Goal: Task Accomplishment & Management: Manage account settings

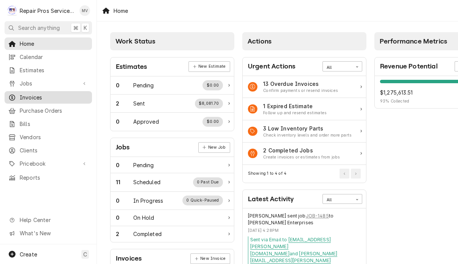
click at [42, 100] on link "Invoices" at bounding box center [48, 97] width 87 height 12
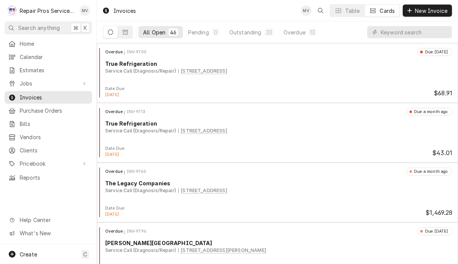
click at [384, 37] on input "Dynamic Content Wrapper" at bounding box center [414, 32] width 67 height 12
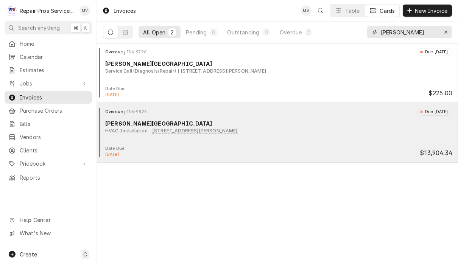
type input "Finley"
click at [343, 140] on div "Overdue INV-9825 Due 12 days ago Finley Stadium HVAC Installation 1826 Reggie W…" at bounding box center [277, 127] width 355 height 38
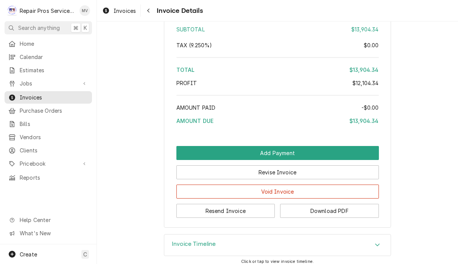
scroll to position [1502, 0]
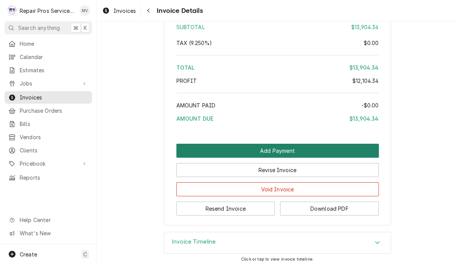
click at [292, 152] on button "Add Payment" at bounding box center [277, 151] width 203 height 14
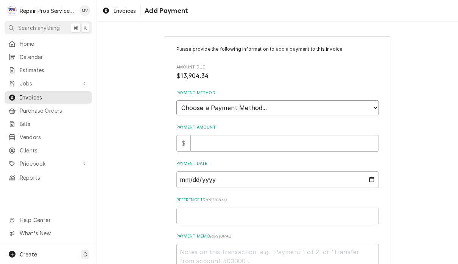
click at [287, 106] on select "Choose a Payment Method... Cash Check Credit/Debit Card ACH/eCheck Other" at bounding box center [277, 107] width 203 height 15
select select "2"
click at [232, 140] on input "Payment Amount" at bounding box center [284, 143] width 189 height 17
click at [227, 142] on input "Payment Amount" at bounding box center [284, 143] width 189 height 17
type textarea "x"
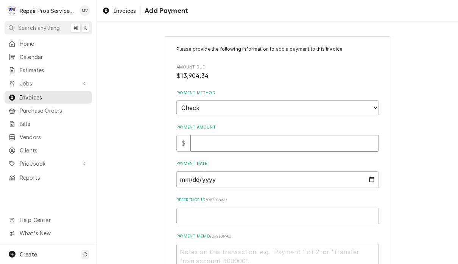
type input "1"
type textarea "x"
type input "13"
type textarea "x"
type input "139"
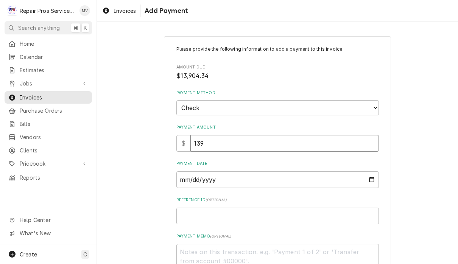
type textarea "x"
type input "1390"
type textarea "x"
type input "13904"
type textarea "x"
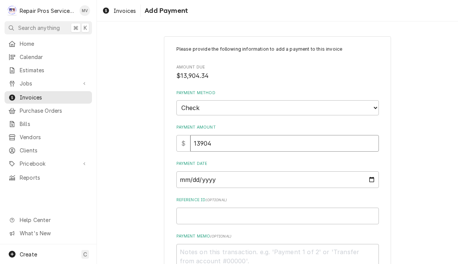
type input "13904.3"
type textarea "x"
type input "13904.34"
click at [221, 176] on input "Payment Date" at bounding box center [277, 179] width 203 height 17
type input "[DATE]"
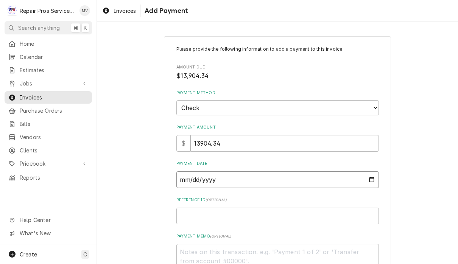
type textarea "x"
type input "2025-08-11"
type textarea "x"
click at [288, 178] on input "2025-08-11" at bounding box center [277, 179] width 203 height 17
type input "2025-08-18"
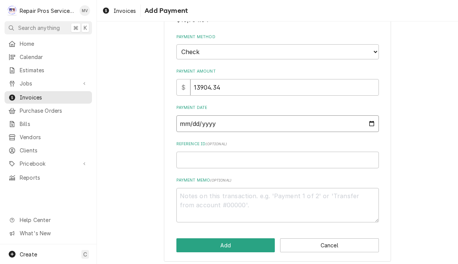
scroll to position [56, 0]
click at [203, 155] on input "Reference ID ( optional )" at bounding box center [277, 160] width 203 height 17
click at [273, 157] on input "Reference ID ( optional )" at bounding box center [277, 160] width 203 height 17
type textarea "x"
type input "9"
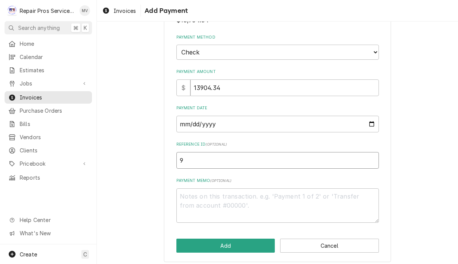
type textarea "x"
type input "98"
type textarea "x"
type input "982"
type textarea "x"
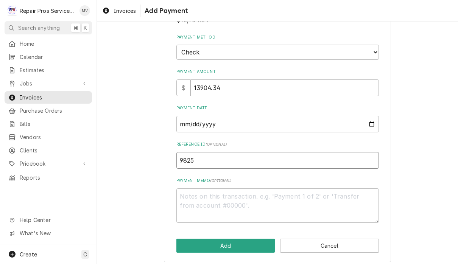
type input "9825"
click at [213, 194] on textarea "Payment Memo ( optional )" at bounding box center [277, 206] width 203 height 34
type textarea "x"
type textarea "1"
type textarea "x"
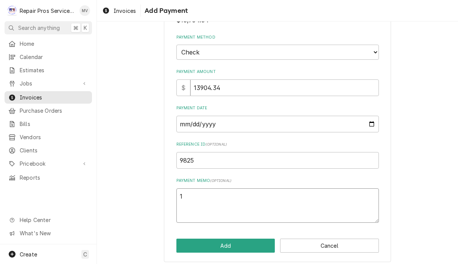
type textarea "18"
type textarea "x"
type textarea "182"
type textarea "x"
type textarea "1822"
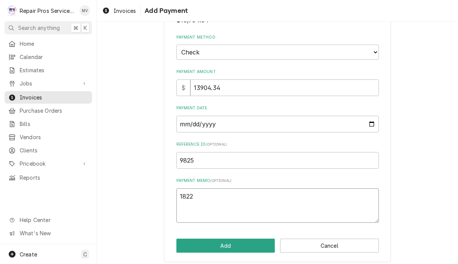
type textarea "x"
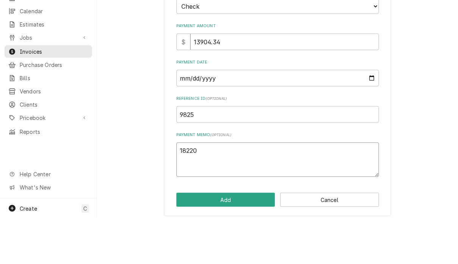
scroll to position [0, 0]
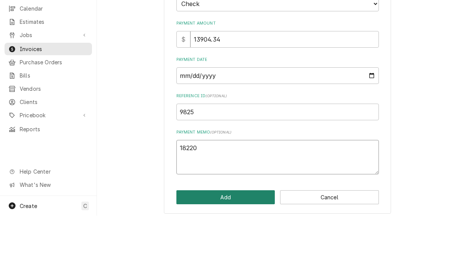
type textarea "18220"
click at [248, 239] on button "Add" at bounding box center [225, 246] width 99 height 14
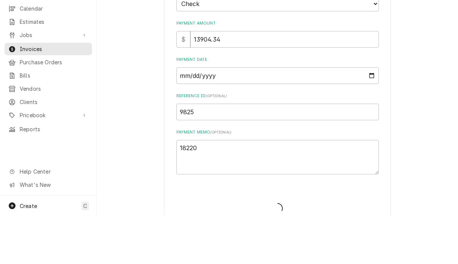
type textarea "x"
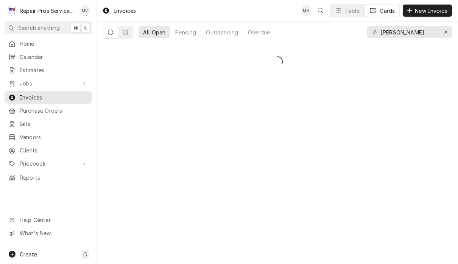
type input "[PERSON_NAME]"
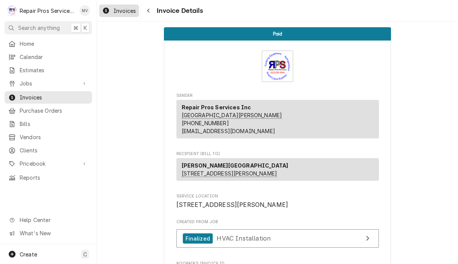
click at [120, 10] on span "Invoices" at bounding box center [125, 11] width 22 height 8
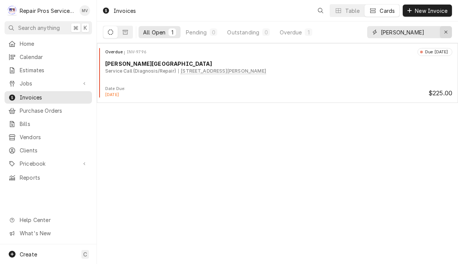
click at [448, 32] on icon "Erase input" at bounding box center [446, 32] width 4 height 5
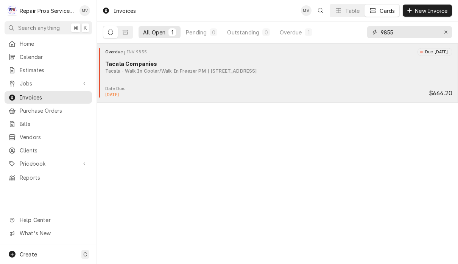
type input "9855"
click at [303, 81] on div "Overdue INV-9855 Due 2 days ago Tacala Companies Tacala - Walk In Cooler/Walk I…" at bounding box center [277, 67] width 355 height 38
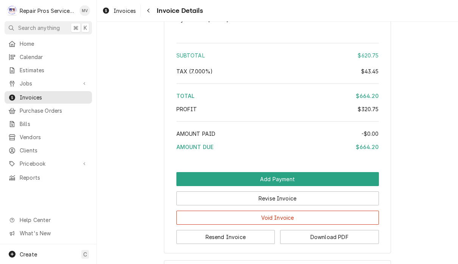
scroll to position [1789, 0]
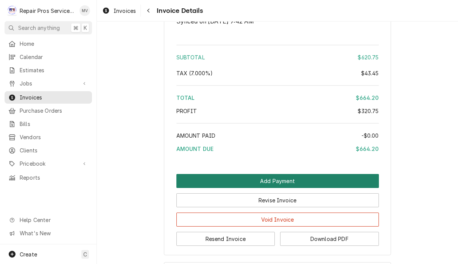
click at [308, 188] on button "Add Payment" at bounding box center [277, 181] width 203 height 14
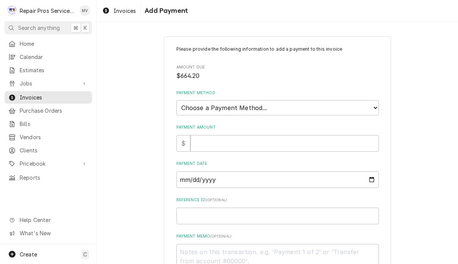
click at [308, 95] on label "Payment Method" at bounding box center [277, 93] width 203 height 6
click at [308, 100] on select "Choose a Payment Method... Cash Check Credit/Debit Card ACH/eCheck Other" at bounding box center [277, 107] width 203 height 15
click at [314, 100] on select "Choose a Payment Method... Cash Check Credit/Debit Card ACH/eCheck Other" at bounding box center [277, 107] width 203 height 15
select select "2"
click at [210, 135] on input "Payment Amount" at bounding box center [284, 143] width 189 height 17
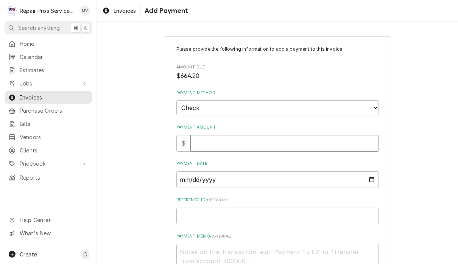
type textarea "x"
type input "6"
type textarea "x"
type input "66"
type textarea "x"
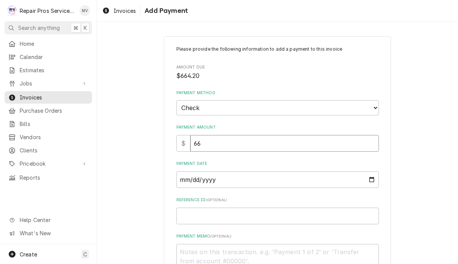
type input "664"
type textarea "x"
type input "664.2"
type textarea "x"
type input "664.20"
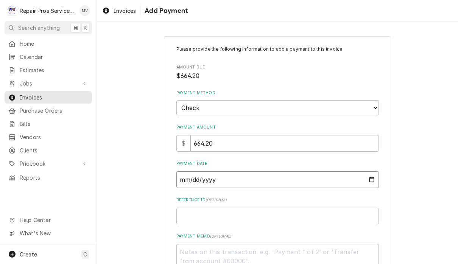
click at [218, 174] on input "Payment Date" at bounding box center [277, 179] width 203 height 17
type input "[DATE]"
click at [268, 210] on input "Reference ID ( optional )" at bounding box center [277, 216] width 203 height 17
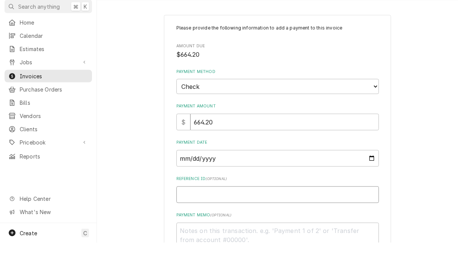
type textarea "x"
type input "9"
type textarea "x"
type input "98"
type textarea "x"
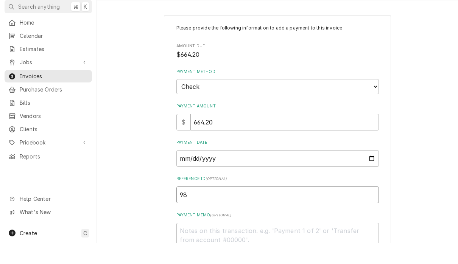
type input "985"
type textarea "x"
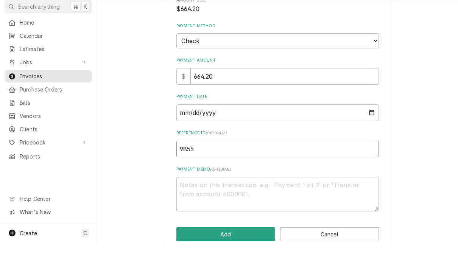
scroll to position [48, 0]
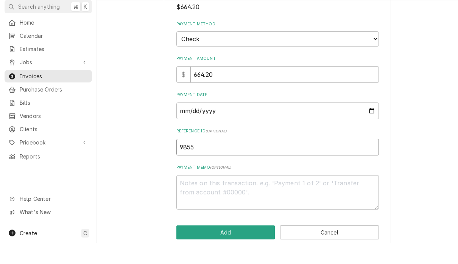
type input "9855"
click at [235, 196] on textarea "Payment Memo ( optional )" at bounding box center [277, 213] width 203 height 34
type textarea "x"
type textarea "6"
type textarea "x"
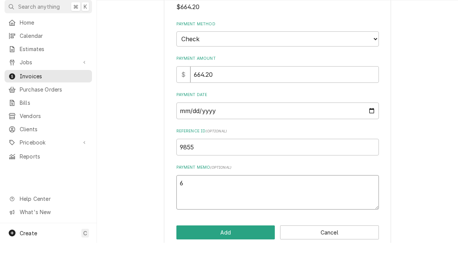
type textarea "67"
type textarea "x"
type textarea "677"
type textarea "x"
type textarea "6777"
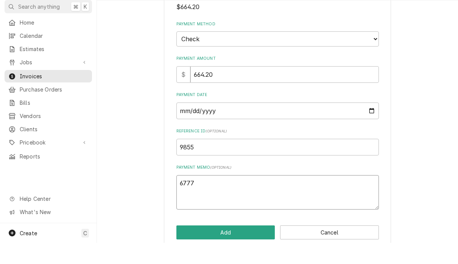
type textarea "x"
type textarea "67774"
type textarea "x"
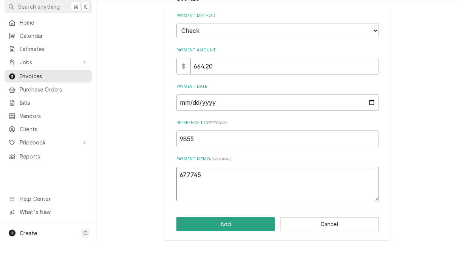
scroll to position [56, 0]
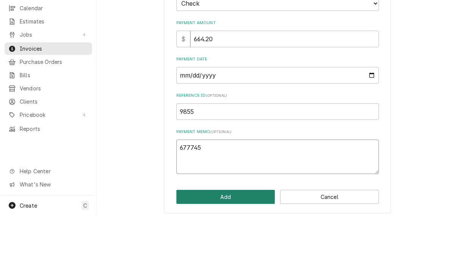
type textarea "677745"
click at [229, 239] on button "Add" at bounding box center [225, 246] width 99 height 14
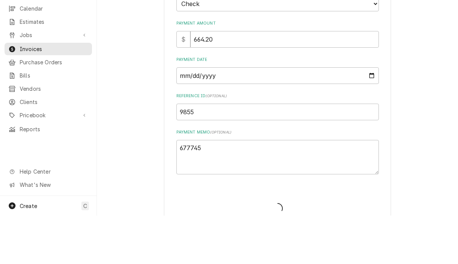
type textarea "x"
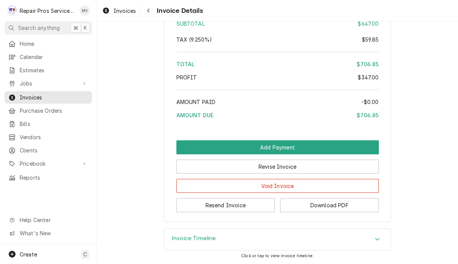
scroll to position [1830, 0]
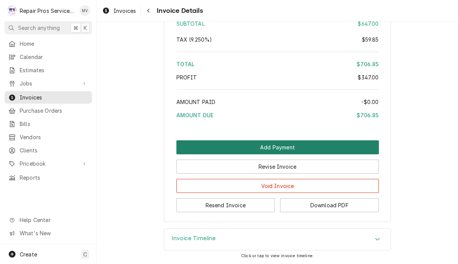
click at [310, 144] on button "Add Payment" at bounding box center [277, 147] width 203 height 14
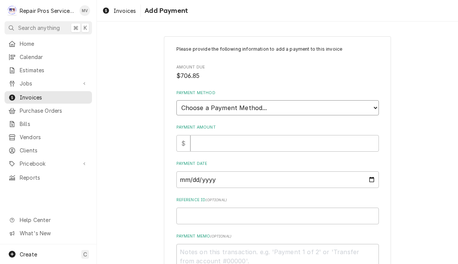
click at [263, 107] on select "Choose a Payment Method... Cash Check Credit/Debit Card ACH/eCheck Other" at bounding box center [277, 107] width 203 height 15
select select "2"
click at [201, 137] on input "Payment Amount" at bounding box center [284, 143] width 189 height 17
type textarea "x"
type input "7"
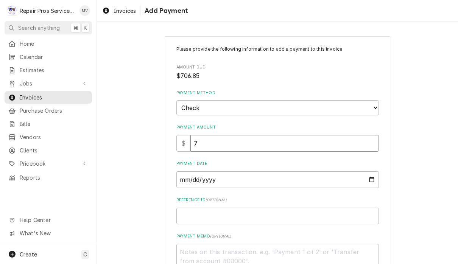
type textarea "x"
type input "70"
type textarea "x"
type input "706"
type textarea "x"
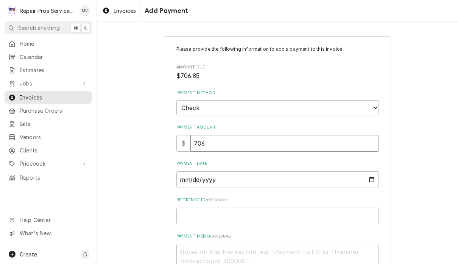
type input "706.8"
type textarea "x"
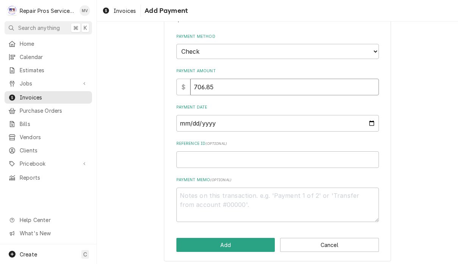
scroll to position [56, 0]
type input "706.85"
click at [216, 122] on input "Payment Date" at bounding box center [277, 124] width 203 height 17
type input "[DATE]"
click at [242, 158] on input "Reference ID ( optional )" at bounding box center [277, 160] width 203 height 17
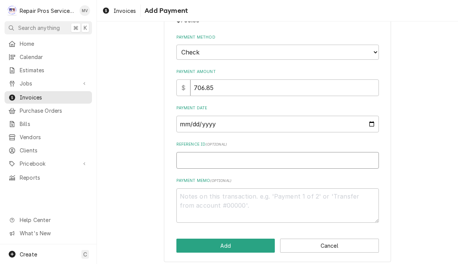
type textarea "x"
type input "9"
type textarea "x"
type input "98"
type textarea "x"
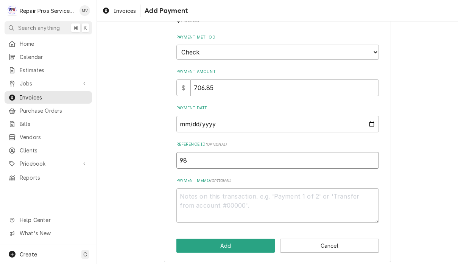
type input "987"
type textarea "x"
type input "9877"
click at [218, 194] on textarea "Payment Memo ( optional )" at bounding box center [277, 206] width 203 height 34
type textarea "x"
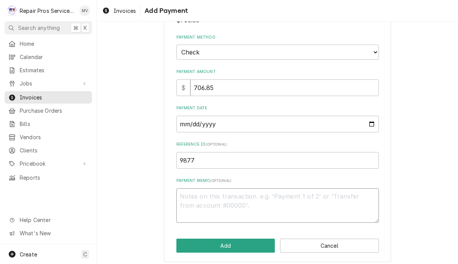
type textarea "7"
type textarea "x"
type textarea "70"
type textarea "x"
type textarea "706"
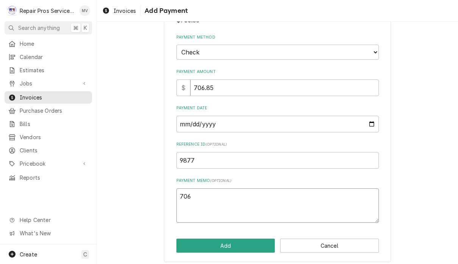
type textarea "x"
type textarea "706."
type textarea "x"
type textarea "706.8"
type textarea "x"
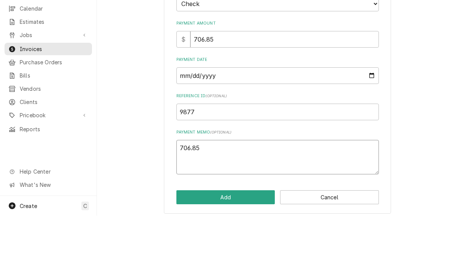
scroll to position [0, 0]
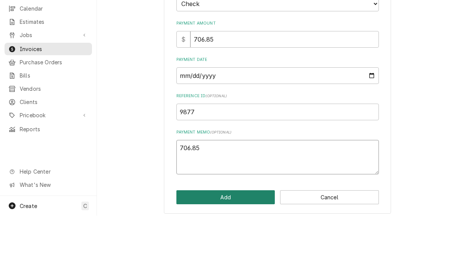
type textarea "706.85"
click at [239, 239] on button "Add" at bounding box center [225, 246] width 99 height 14
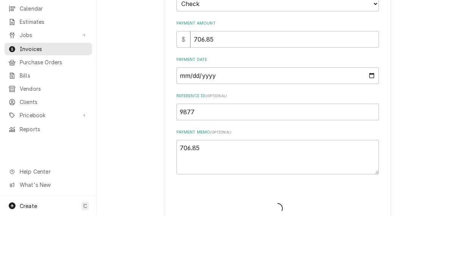
type textarea "x"
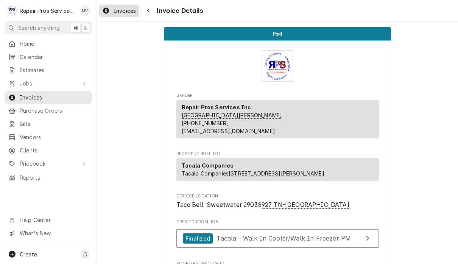
click at [121, 9] on span "Invoices" at bounding box center [125, 11] width 22 height 8
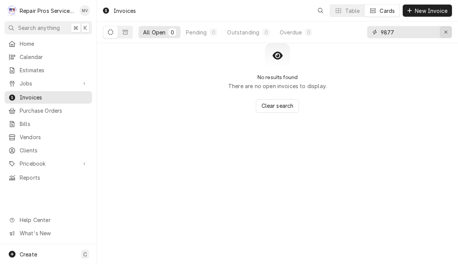
click at [440, 37] on button "Erase input" at bounding box center [446, 32] width 12 height 12
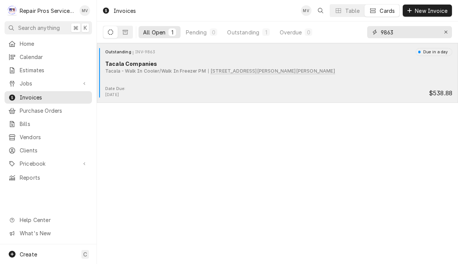
type input "9863"
click at [338, 67] on div "Tacala Companies" at bounding box center [278, 64] width 347 height 8
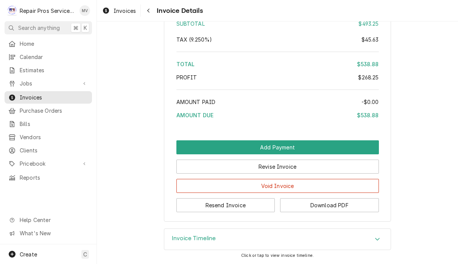
scroll to position [1854, 0]
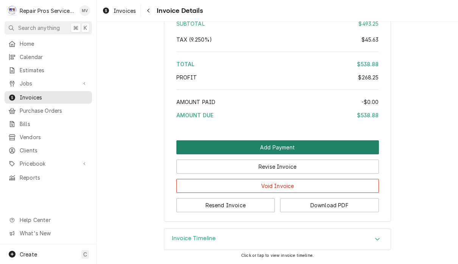
click at [337, 143] on button "Add Payment" at bounding box center [277, 147] width 203 height 14
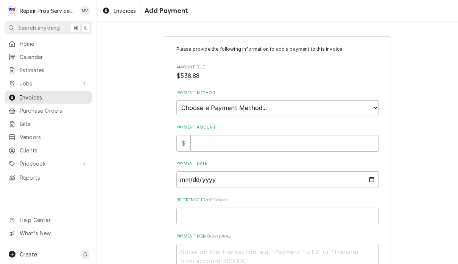
click at [343, 108] on select "Choose a Payment Method... Cash Check Credit/Debit Card ACH/eCheck Other" at bounding box center [277, 107] width 203 height 15
select select "2"
click at [317, 140] on input "Payment Amount" at bounding box center [284, 143] width 189 height 17
type textarea "x"
type input "5"
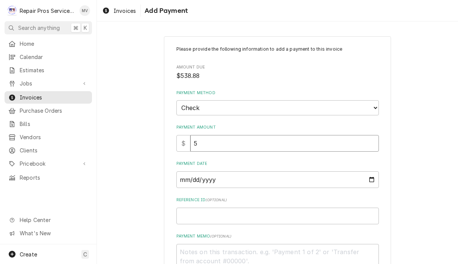
type textarea "x"
type input "53"
type textarea "x"
type input "539"
type textarea "x"
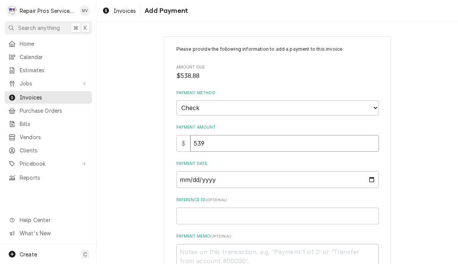
type input "53"
type textarea "x"
type input "538"
type textarea "x"
type input "538.8"
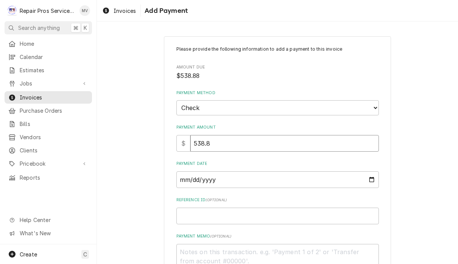
type textarea "x"
type input "538.88"
click at [237, 176] on input "Payment Date" at bounding box center [277, 179] width 203 height 17
type input "2025-08-18"
click at [269, 219] on input "Reference ID ( optional )" at bounding box center [277, 216] width 203 height 17
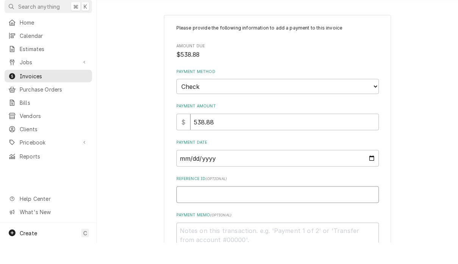
type textarea "x"
type input "9"
type textarea "x"
type input "98"
type textarea "x"
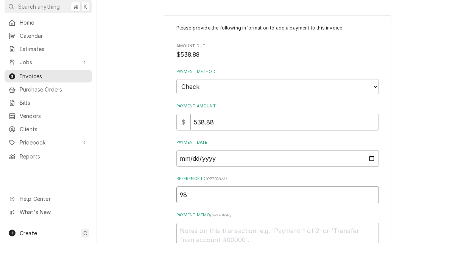
type input "986"
type textarea "x"
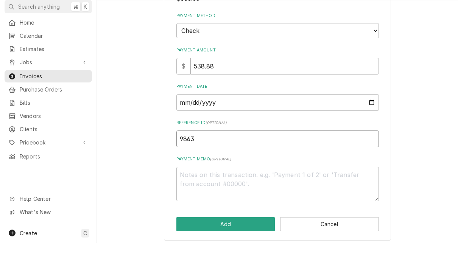
type input "9863"
click at [226, 188] on textarea "Payment Memo ( optional )" at bounding box center [277, 205] width 203 height 34
type textarea "x"
type textarea "8"
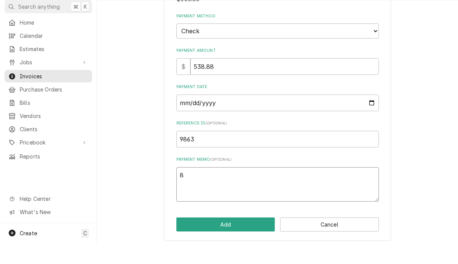
type textarea "x"
type textarea "85"
type textarea "x"
type textarea "852"
type textarea "x"
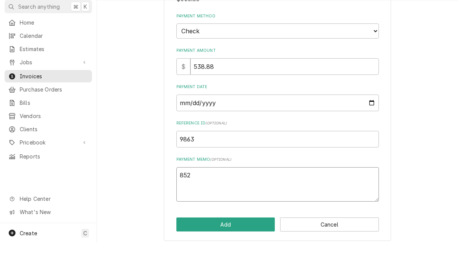
type textarea "8529"
type textarea "x"
type textarea "85293"
type textarea "x"
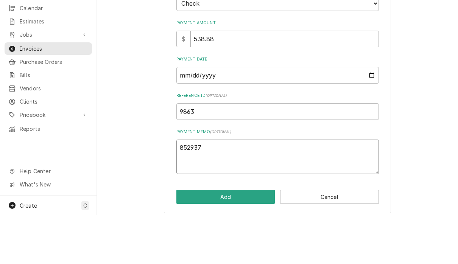
scroll to position [0, 0]
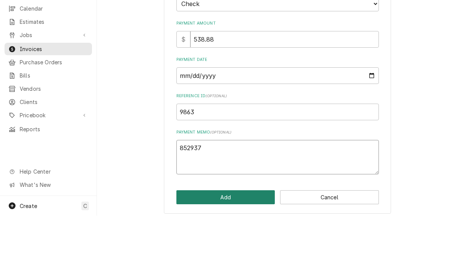
type textarea "852937"
click at [235, 239] on button "Add" at bounding box center [225, 246] width 99 height 14
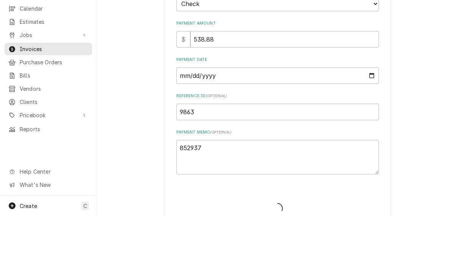
type textarea "x"
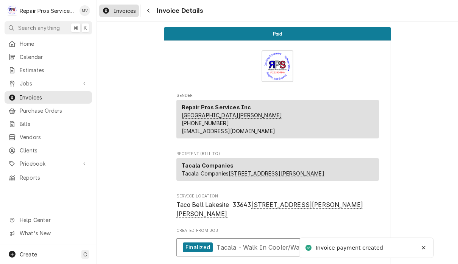
click at [131, 9] on span "Invoices" at bounding box center [125, 11] width 22 height 8
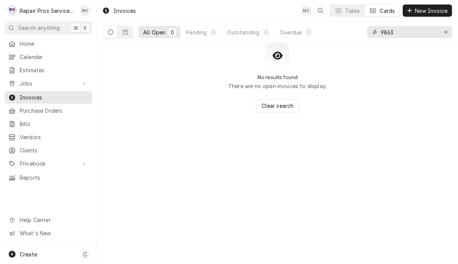
click at [411, 32] on input "9863" at bounding box center [409, 32] width 57 height 12
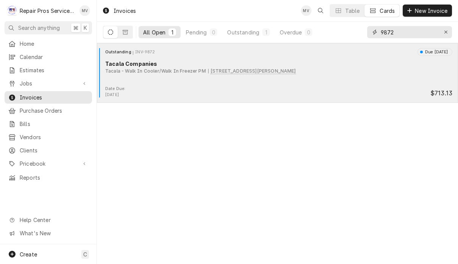
type input "9872"
click at [354, 90] on div "Date Due: [DATE] $713.13" at bounding box center [277, 92] width 355 height 12
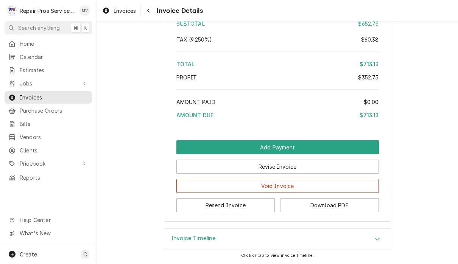
scroll to position [1798, 0]
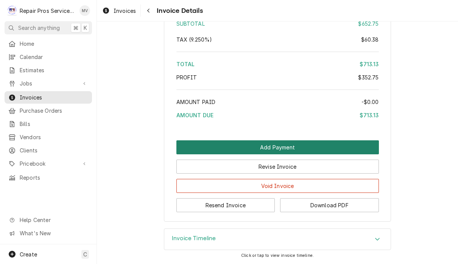
click at [294, 140] on button "Add Payment" at bounding box center [277, 147] width 203 height 14
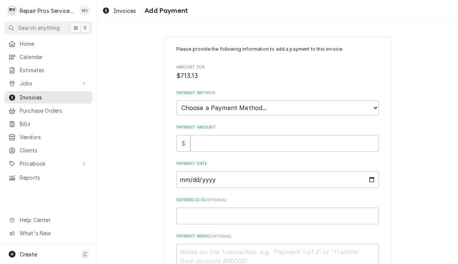
click at [346, 106] on select "Choose a Payment Method... Cash Check Credit/Debit Card ACH/eCheck Other" at bounding box center [277, 107] width 203 height 15
select select "2"
click at [223, 143] on input "Payment Amount" at bounding box center [284, 143] width 189 height 17
type textarea "x"
type input "7"
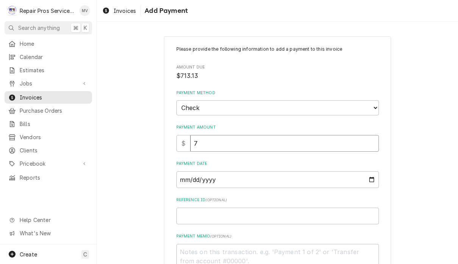
type textarea "x"
type input "71"
type textarea "x"
type input "713"
type textarea "x"
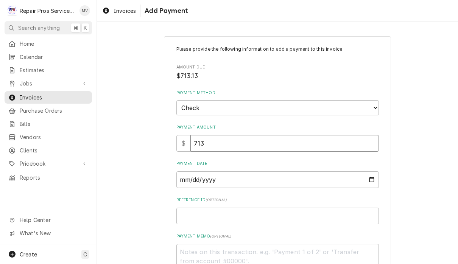
type input "713.3"
type textarea "x"
type input "713.33"
click at [222, 181] on input "Payment Date" at bounding box center [277, 179] width 203 height 17
type input "2025-08-18"
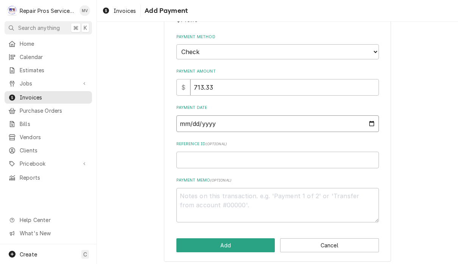
scroll to position [56, 0]
click at [218, 161] on input "Reference ID ( optional )" at bounding box center [277, 160] width 203 height 17
type textarea "x"
type input "9"
type textarea "x"
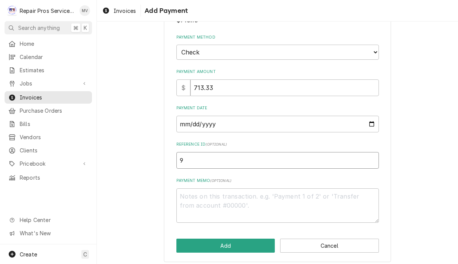
type input "98"
type textarea "x"
type input "987"
type textarea "x"
type input "9872"
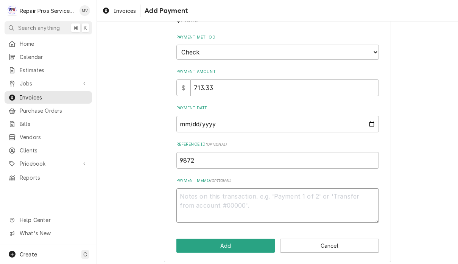
click at [284, 198] on textarea "Payment Memo ( optional )" at bounding box center [277, 206] width 203 height 34
type textarea "x"
type textarea "8"
type textarea "x"
type textarea "85"
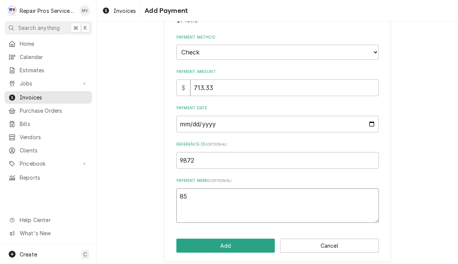
type textarea "x"
type textarea "852"
type textarea "x"
type textarea "8529"
type textarea "x"
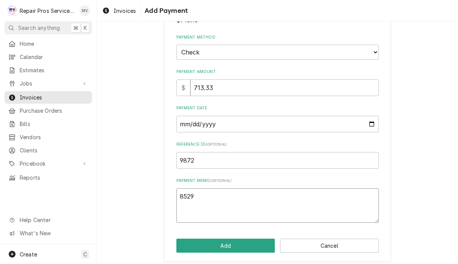
type textarea "85293"
type textarea "x"
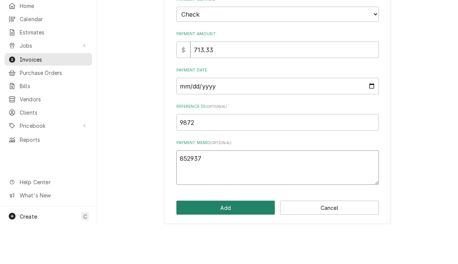
type textarea "852937"
click at [245, 239] on button "Add" at bounding box center [225, 246] width 99 height 14
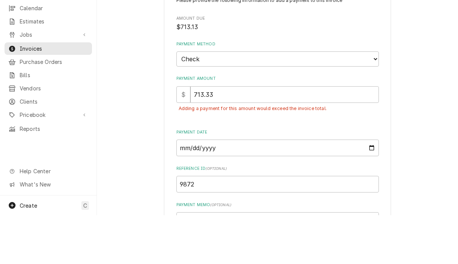
scroll to position [0, 0]
click at [240, 135] on input "713.33" at bounding box center [284, 143] width 189 height 17
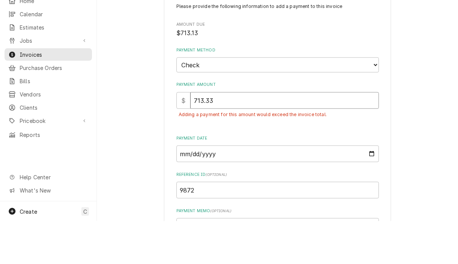
type textarea "x"
type input "713.3"
type textarea "x"
type input "713"
type textarea "x"
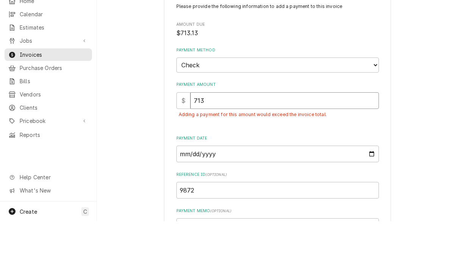
type input "713.1"
type textarea "x"
type input "713.13"
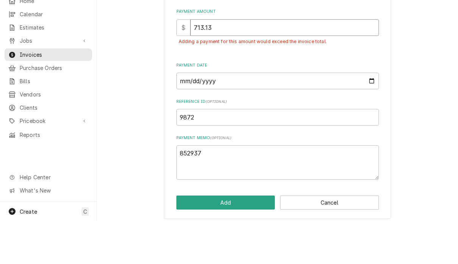
scroll to position [73, 0]
type textarea "x"
type input "713.13"
click at [244, 239] on button "Add" at bounding box center [225, 246] width 99 height 14
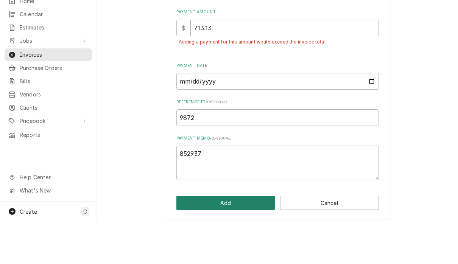
scroll to position [68, 0]
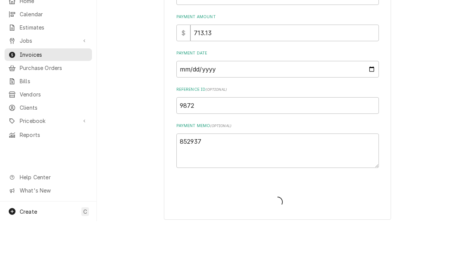
type textarea "x"
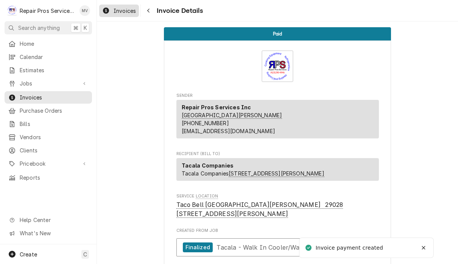
click at [120, 6] on div "Invoices" at bounding box center [119, 10] width 37 height 9
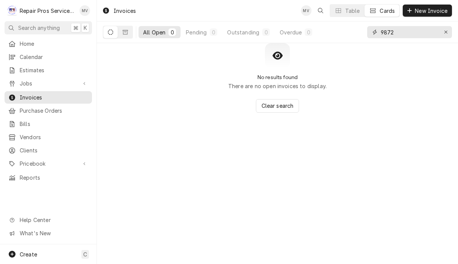
click at [413, 35] on input "9872" at bounding box center [409, 32] width 57 height 12
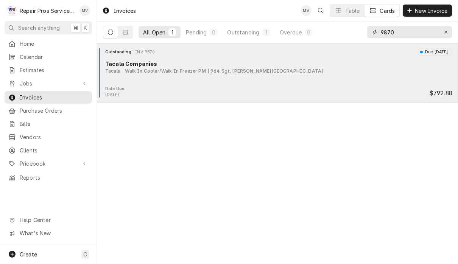
type input "9870"
click at [390, 69] on div "Tacala - Walk In Cooler/Walk In Freezer PM 964 Sgt. [PERSON_NAME][GEOGRAPHIC_DA…" at bounding box center [278, 71] width 347 height 7
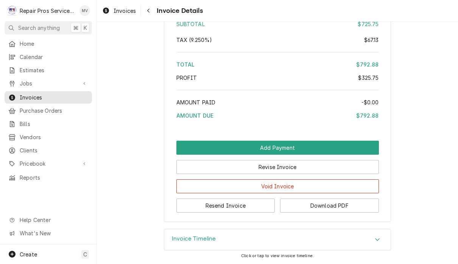
scroll to position [1822, 0]
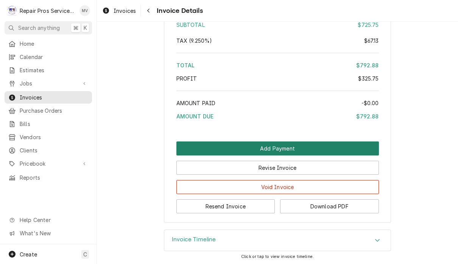
click at [315, 146] on button "Add Payment" at bounding box center [277, 149] width 203 height 14
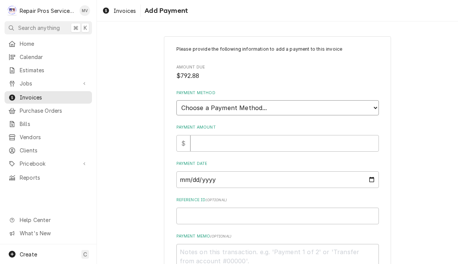
click at [323, 100] on select "Choose a Payment Method... Cash Check Credit/Debit Card ACH/eCheck Other" at bounding box center [277, 107] width 203 height 15
select select "2"
click at [270, 141] on input "Payment Amount" at bounding box center [284, 143] width 189 height 17
type textarea "x"
type input "7"
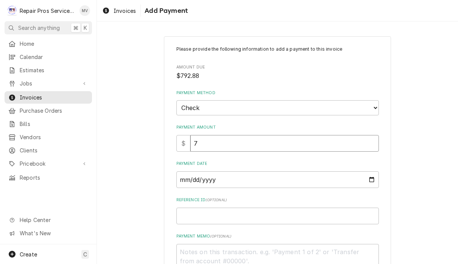
type textarea "x"
type input "79"
type textarea "x"
type input "792"
type textarea "x"
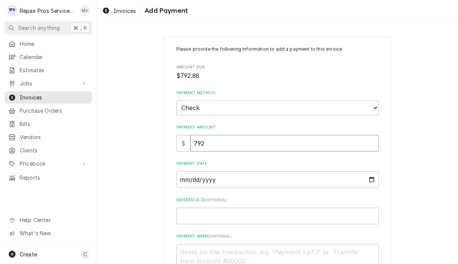
type input "792.8"
type textarea "x"
type input "792.88"
click at [276, 182] on input "Payment Date" at bounding box center [277, 179] width 203 height 17
type input "2025-08-18"
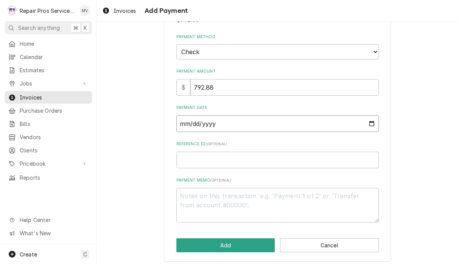
scroll to position [56, 0]
click at [225, 162] on input "Reference ID ( optional )" at bounding box center [277, 160] width 203 height 17
type textarea "x"
type input "9"
type textarea "x"
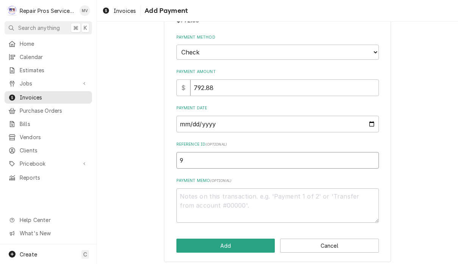
type input "98"
type textarea "x"
type input "987"
type textarea "x"
type input "9870"
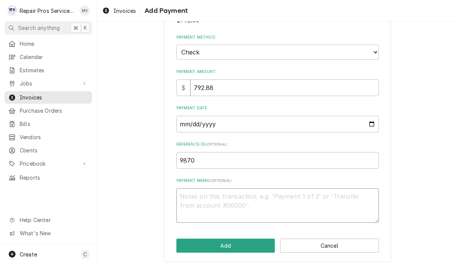
click at [221, 206] on textarea "Payment Memo ( optional )" at bounding box center [277, 206] width 203 height 34
type textarea "x"
type textarea "8"
type textarea "x"
type textarea "85"
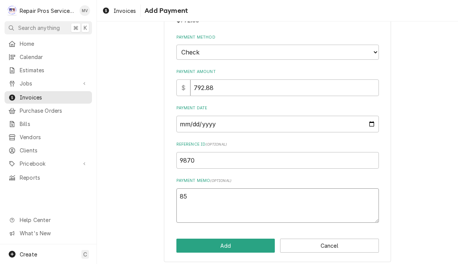
type textarea "x"
type textarea "852"
type textarea "x"
type textarea "8529"
type textarea "x"
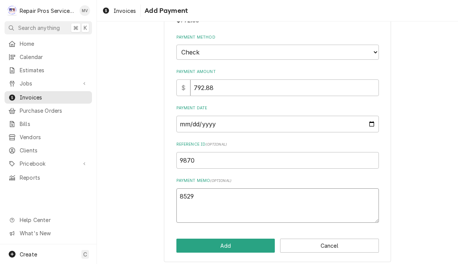
type textarea "85293"
type textarea "x"
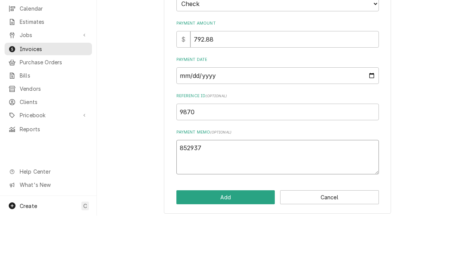
scroll to position [0, 0]
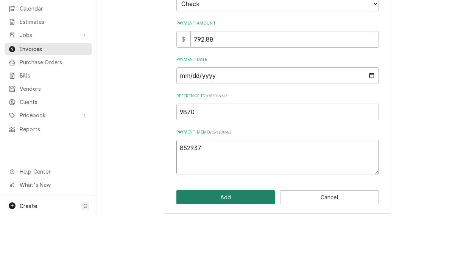
type textarea "852937"
click at [246, 239] on button "Add" at bounding box center [225, 246] width 99 height 14
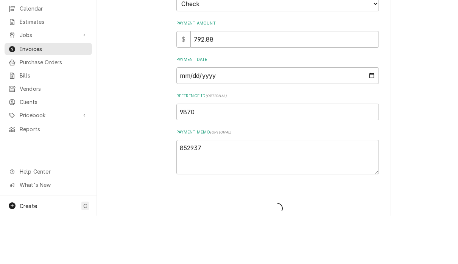
type textarea "x"
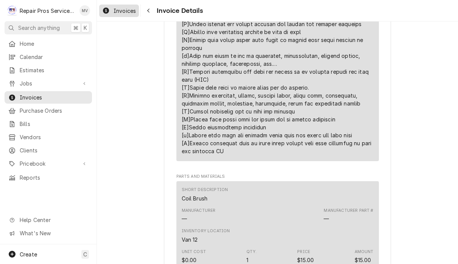
scroll to position [1137, 0]
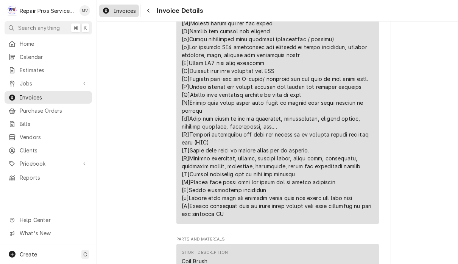
click at [117, 13] on span "Invoices" at bounding box center [125, 11] width 22 height 8
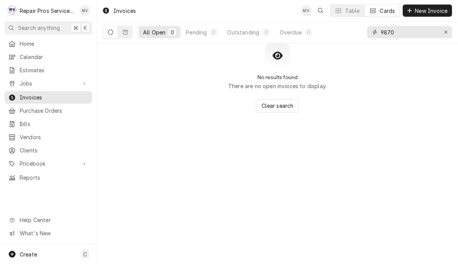
click at [408, 31] on input "9870" at bounding box center [409, 32] width 57 height 12
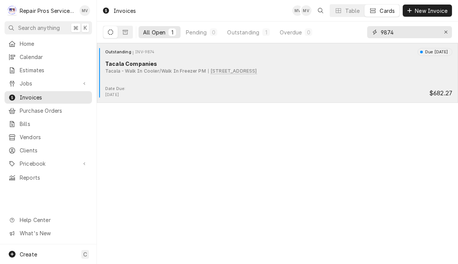
type input "9874"
click at [350, 73] on div "Tacala - Walk In Cooler/Walk In Freezer PM [STREET_ADDRESS]" at bounding box center [278, 71] width 347 height 7
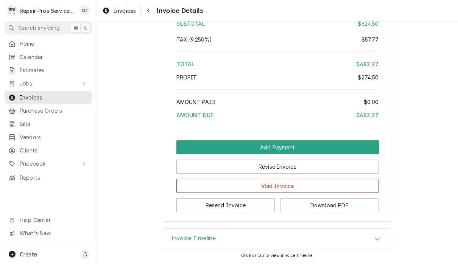
scroll to position [1798, 0]
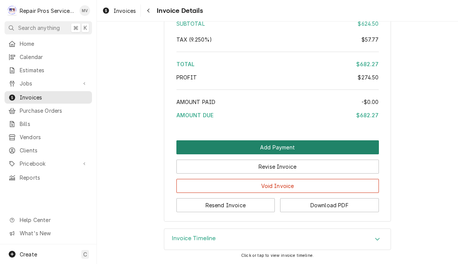
click at [341, 149] on button "Add Payment" at bounding box center [277, 147] width 203 height 14
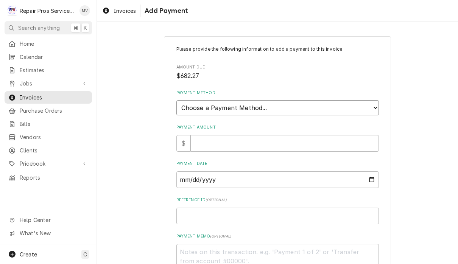
click at [336, 101] on select "Choose a Payment Method... Cash Check Credit/Debit Card ACH/eCheck Other" at bounding box center [277, 107] width 203 height 15
select select "2"
click at [262, 140] on input "Payment Amount" at bounding box center [284, 143] width 189 height 17
type textarea "x"
type input "6"
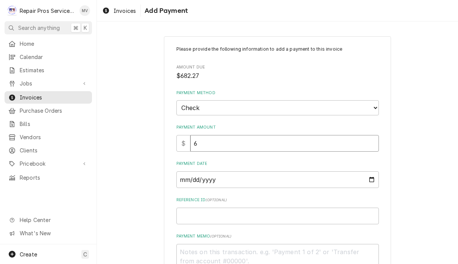
type textarea "x"
type input "68"
type textarea "x"
type input "682"
type textarea "x"
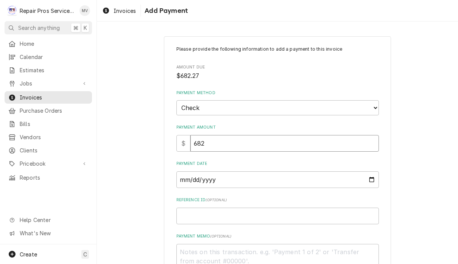
type input "682.2"
type textarea "x"
type input "682.27"
click at [357, 178] on input "Payment Date" at bounding box center [277, 179] width 203 height 17
type input "[DATE]"
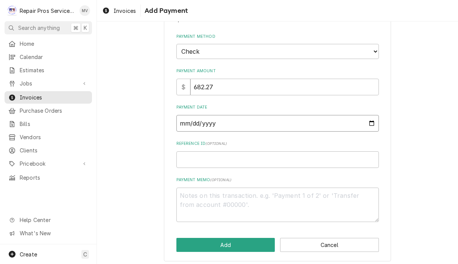
scroll to position [56, 0]
click at [343, 157] on input "Reference ID ( optional )" at bounding box center [277, 160] width 203 height 17
type textarea "x"
type input "9"
type textarea "x"
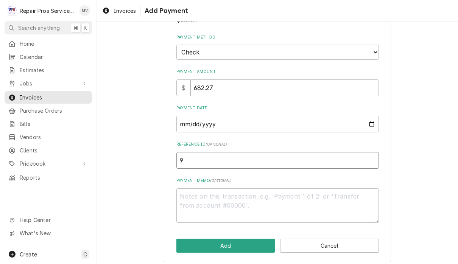
type input "98"
type textarea "x"
type input "987"
type textarea "x"
type input "9874"
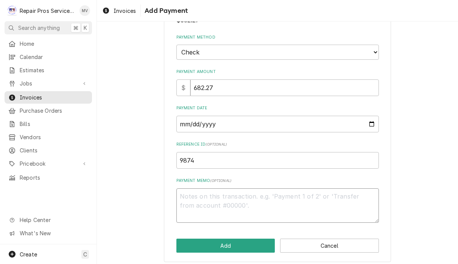
click at [346, 192] on textarea "Payment Memo ( optional )" at bounding box center [277, 206] width 203 height 34
type textarea "x"
type textarea "8"
type textarea "x"
type textarea "85"
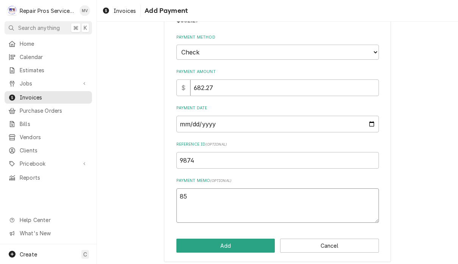
type textarea "x"
type textarea "852"
type textarea "x"
type textarea "8529"
type textarea "x"
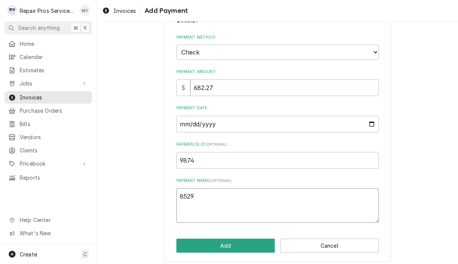
type textarea "85293"
type textarea "x"
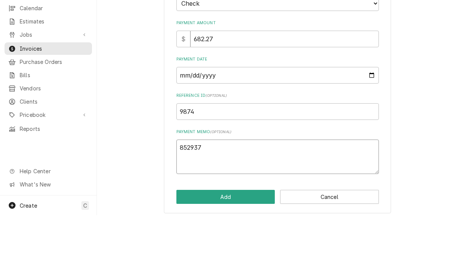
scroll to position [0, 0]
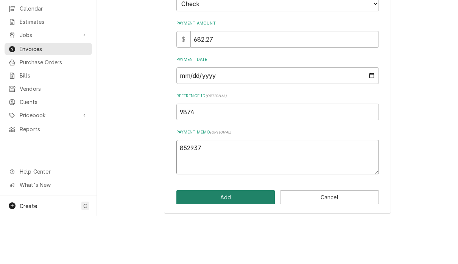
type textarea "852937"
click at [250, 239] on button "Add" at bounding box center [225, 246] width 99 height 14
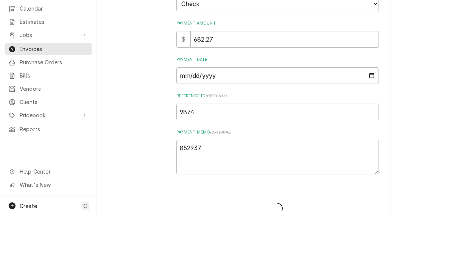
type textarea "x"
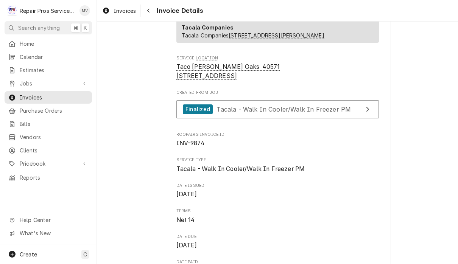
click at [128, 3] on div "Invoices Invoice Details" at bounding box center [277, 10] width 361 height 21
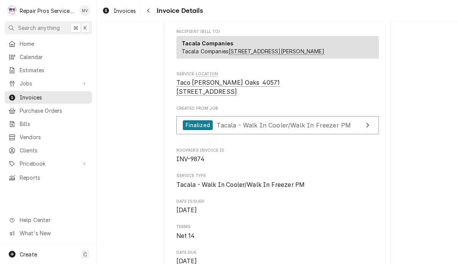
click at [128, 3] on div "Invoices Invoice Details" at bounding box center [277, 10] width 361 height 21
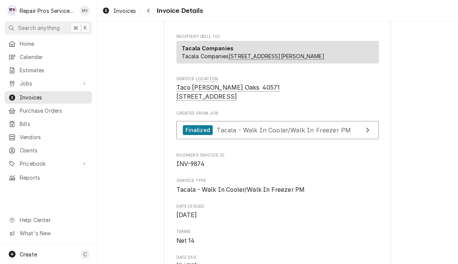
scroll to position [116, 0]
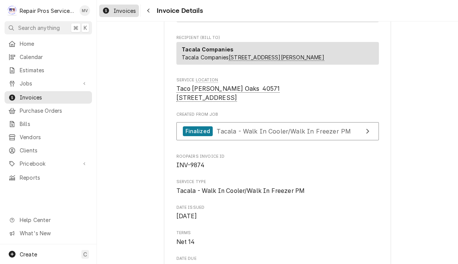
click at [124, 16] on link "Invoices" at bounding box center [119, 11] width 40 height 12
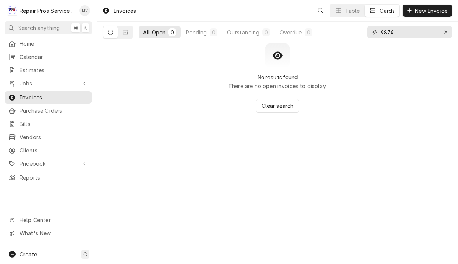
click at [404, 35] on input "9874" at bounding box center [409, 32] width 57 height 12
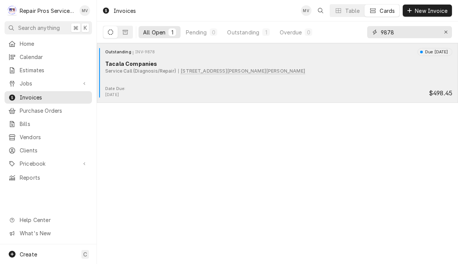
type input "9878"
click at [376, 79] on div "Outstanding INV-9878 Due [DATE] Tacala Companies Service Call (Diagnosis/Repair…" at bounding box center [277, 67] width 355 height 38
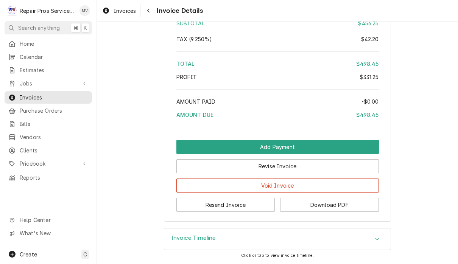
scroll to position [1435, 0]
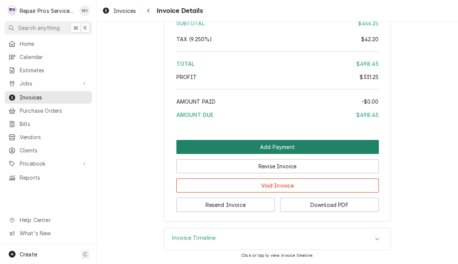
click at [347, 148] on button "Add Payment" at bounding box center [277, 147] width 203 height 14
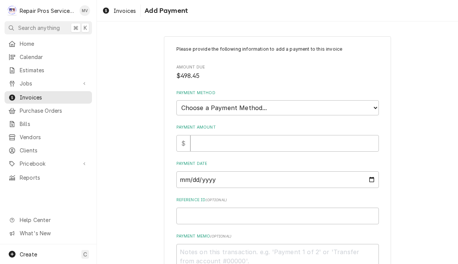
click at [363, 104] on select "Choose a Payment Method... Cash Check Credit/Debit Card ACH/eCheck Other" at bounding box center [277, 107] width 203 height 15
select select "2"
click at [268, 140] on input "Payment Amount" at bounding box center [284, 143] width 189 height 17
type textarea "x"
type input "4"
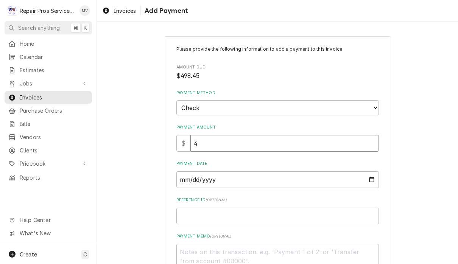
type textarea "x"
type input "49"
type textarea "x"
type input "498"
type textarea "x"
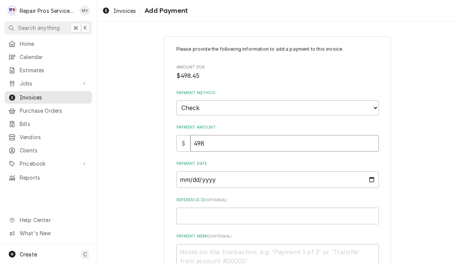
type input "498.4"
type textarea "x"
type input "498.45"
click at [338, 174] on input "Payment Date" at bounding box center [277, 179] width 203 height 17
type input "[DATE]"
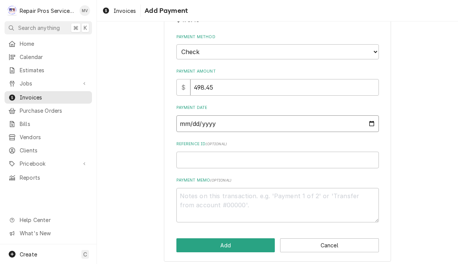
scroll to position [56, 0]
click at [328, 155] on input "Reference ID ( optional )" at bounding box center [277, 160] width 203 height 17
type textarea "x"
type input "9"
type textarea "x"
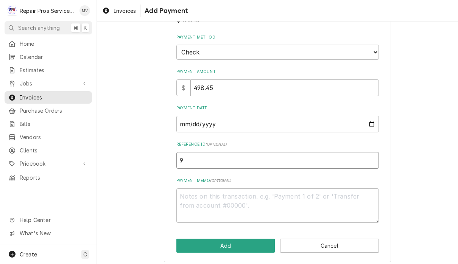
type input "98"
type textarea "x"
type input "987"
type textarea "x"
type input "9878"
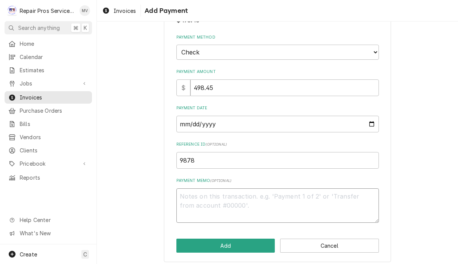
click at [271, 190] on textarea "Payment Memo ( optional )" at bounding box center [277, 206] width 203 height 34
type textarea "x"
type textarea "8"
type textarea "x"
type textarea "85"
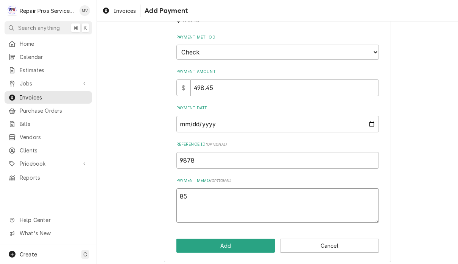
type textarea "x"
type textarea "852"
type textarea "x"
type textarea "8529"
type textarea "x"
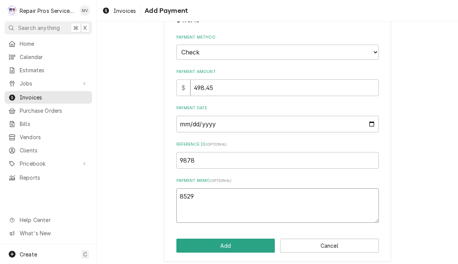
type textarea "85293"
type textarea "x"
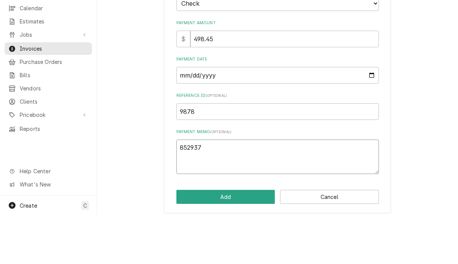
scroll to position [0, 0]
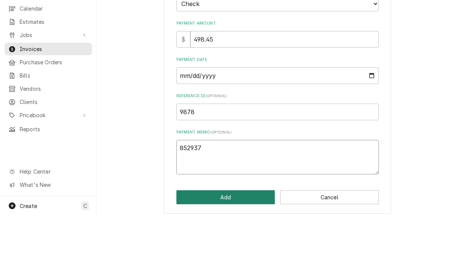
type textarea "852937"
click at [228, 239] on button "Add" at bounding box center [225, 246] width 99 height 14
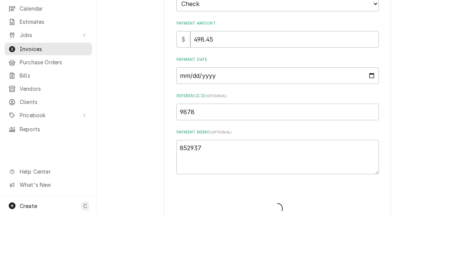
type textarea "x"
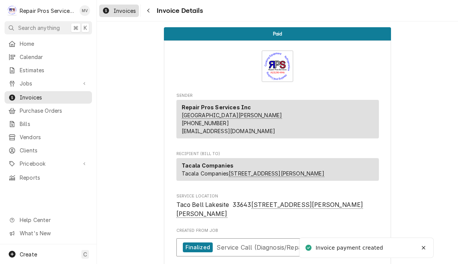
click at [122, 16] on link "Invoices" at bounding box center [119, 11] width 40 height 12
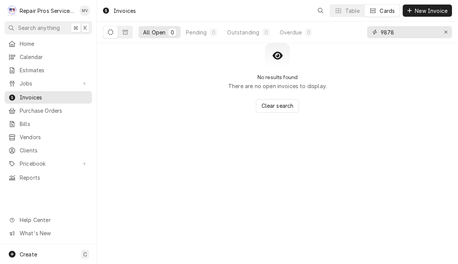
click at [412, 34] on input "9878" at bounding box center [409, 32] width 57 height 12
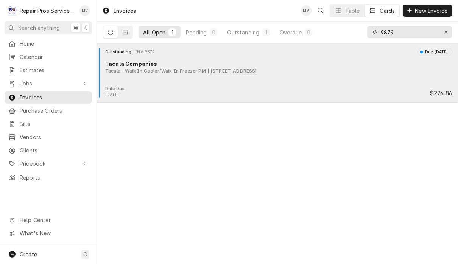
type input "9879"
click at [314, 87] on div "Date Due: Aug 25, 2025 $276.86" at bounding box center [277, 92] width 355 height 12
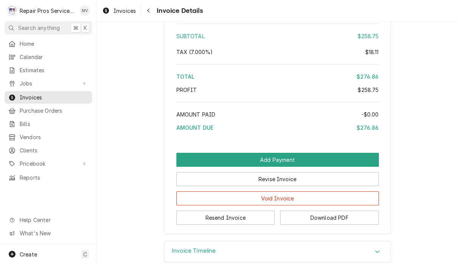
scroll to position [1417, 0]
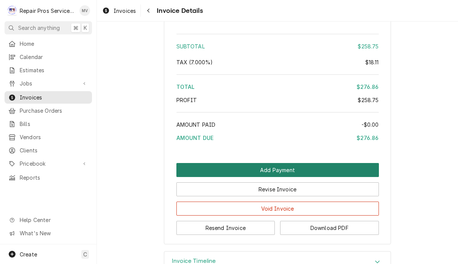
click at [361, 177] on button "Add Payment" at bounding box center [277, 170] width 203 height 14
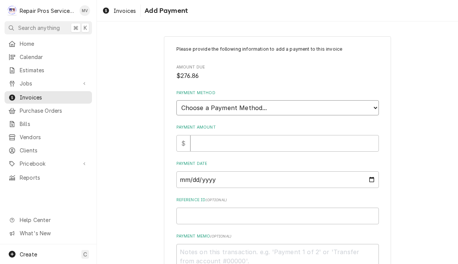
click at [353, 104] on select "Choose a Payment Method... Cash Check Credit/Debit Card ACH/eCheck Other" at bounding box center [277, 107] width 203 height 15
select select "2"
click at [325, 136] on input "Payment Amount" at bounding box center [284, 143] width 189 height 17
type textarea "x"
type input "2"
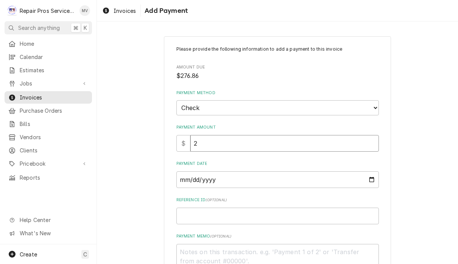
type textarea "x"
type input "27"
type textarea "x"
type input "276"
type textarea "x"
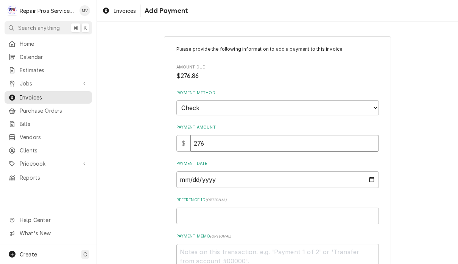
type input "276.8"
type textarea "x"
type input "276.86"
click at [218, 183] on input "Payment Date" at bounding box center [277, 179] width 203 height 17
type input "[DATE]"
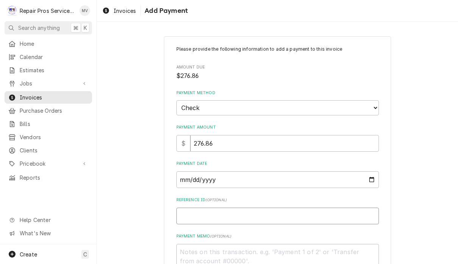
click at [229, 208] on input "Reference ID ( optional )" at bounding box center [277, 216] width 203 height 17
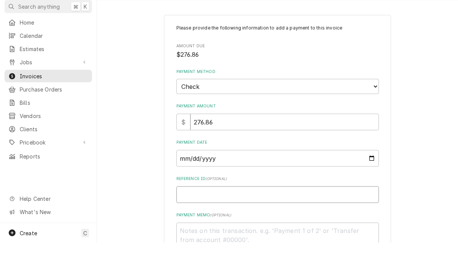
type textarea "x"
type input "9"
type textarea "x"
type input "98"
type textarea "x"
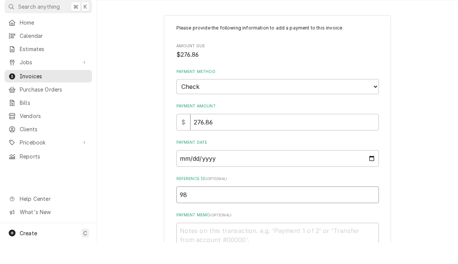
type input "987"
type textarea "x"
type input "9879"
click at [249, 234] on label "Payment Memo ( optional )" at bounding box center [277, 237] width 203 height 6
click at [249, 244] on textarea "Payment Memo ( optional )" at bounding box center [277, 261] width 203 height 34
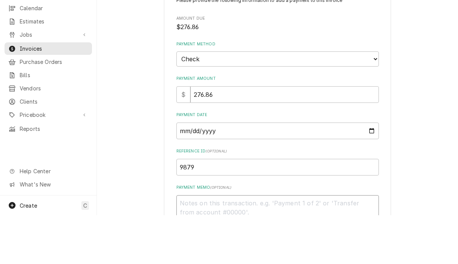
type textarea "x"
type textarea "8"
type textarea "x"
type textarea "85"
type textarea "x"
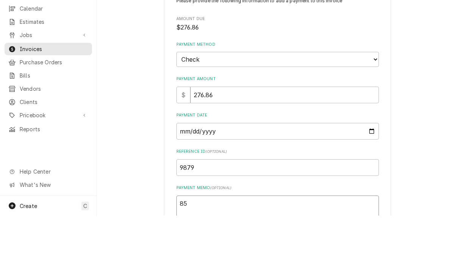
type textarea "852"
type textarea "x"
type textarea "8529"
type textarea "x"
type textarea "85293"
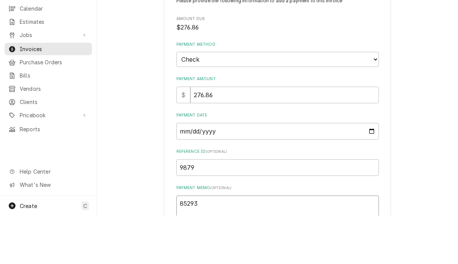
type textarea "x"
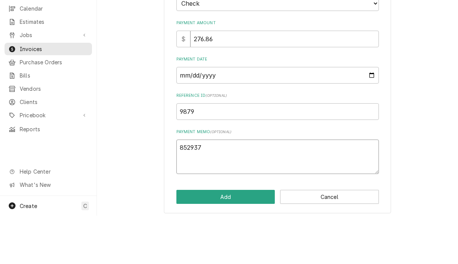
scroll to position [56, 0]
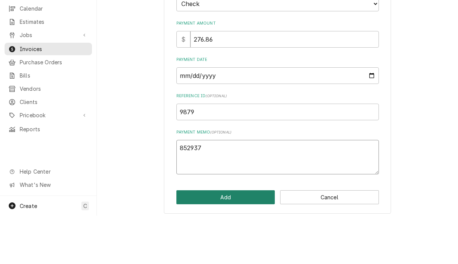
type textarea "852937"
click at [242, 239] on button "Add" at bounding box center [225, 246] width 99 height 14
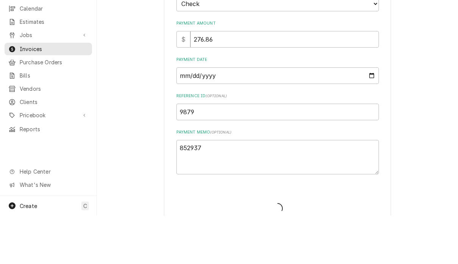
type textarea "x"
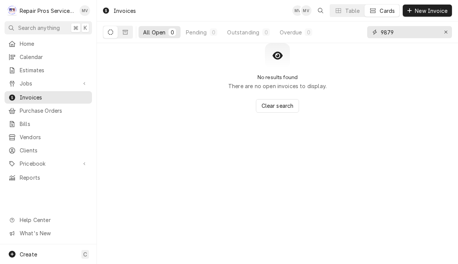
click at [416, 33] on input "9879" at bounding box center [409, 32] width 57 height 12
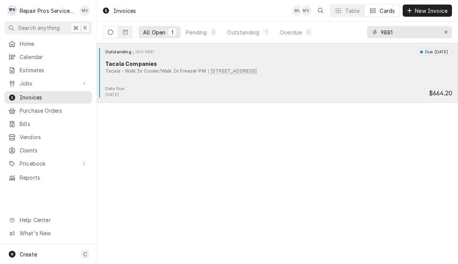
type input "9881"
click at [371, 80] on div "Outstanding INV-9881 Due [DATE] Tacala Companies Tacala - Walk In Cooler/Walk I…" at bounding box center [277, 67] width 355 height 38
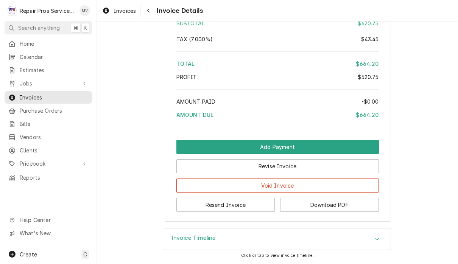
scroll to position [1910, 0]
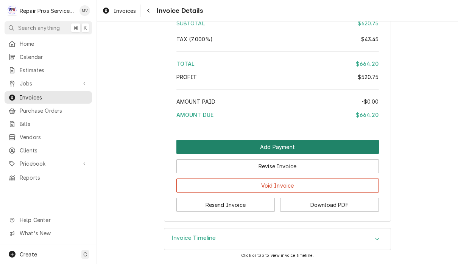
click at [367, 142] on button "Add Payment" at bounding box center [277, 147] width 203 height 14
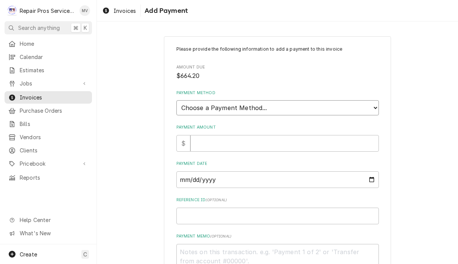
click at [358, 106] on select "Choose a Payment Method... Cash Check Credit/Debit Card ACH/eCheck Other" at bounding box center [277, 107] width 203 height 15
select select "2"
click at [265, 143] on input "Payment Amount" at bounding box center [284, 143] width 189 height 17
type textarea "x"
type input "6"
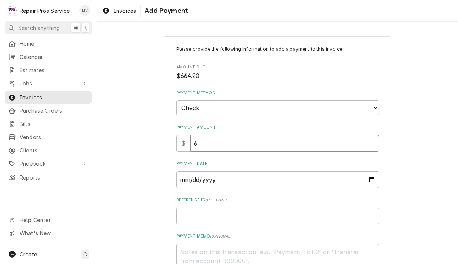
type textarea "x"
type input "66"
type textarea "x"
type input "664"
type textarea "x"
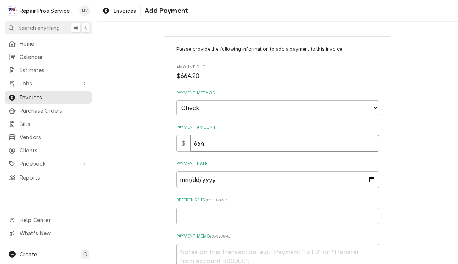
type input "664.2"
type textarea "x"
type input "664.20"
click at [193, 171] on input "Payment Date" at bounding box center [277, 179] width 203 height 17
type input "2025-08-18"
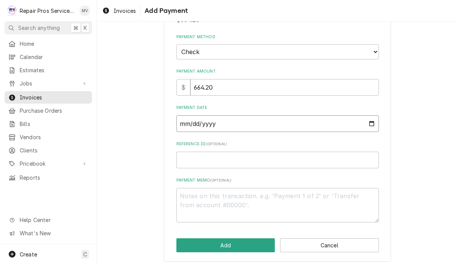
scroll to position [56, 0]
click at [285, 159] on input "Reference ID ( optional )" at bounding box center [277, 160] width 203 height 17
type textarea "x"
type input "9"
type textarea "x"
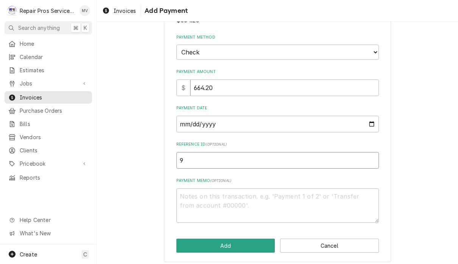
type input "98"
type textarea "x"
type input "988"
type textarea "x"
type input "9881"
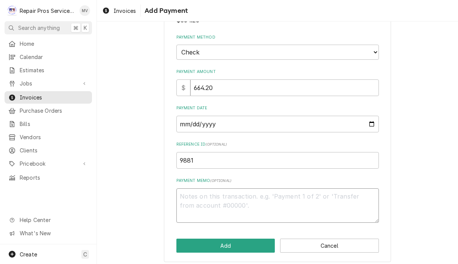
click at [221, 191] on textarea "Payment Memo ( optional )" at bounding box center [277, 206] width 203 height 34
type textarea "x"
type textarea "8"
type textarea "x"
type textarea "85"
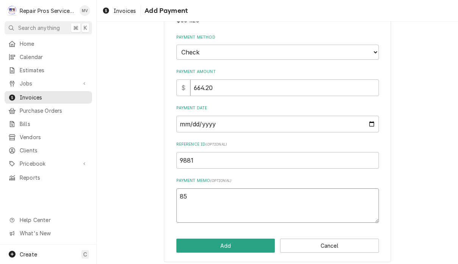
type textarea "x"
type textarea "852"
type textarea "x"
type textarea "8529"
type textarea "x"
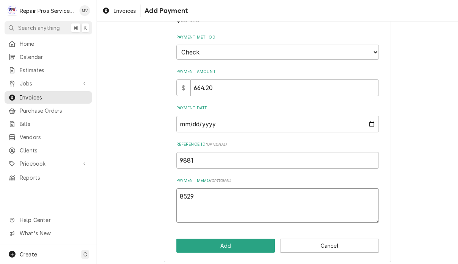
type textarea "85293"
type textarea "x"
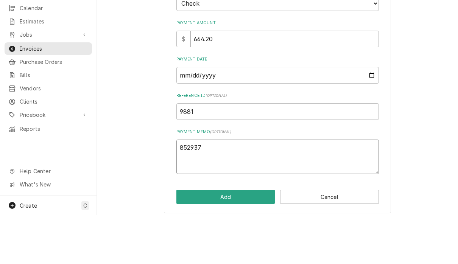
scroll to position [0, 0]
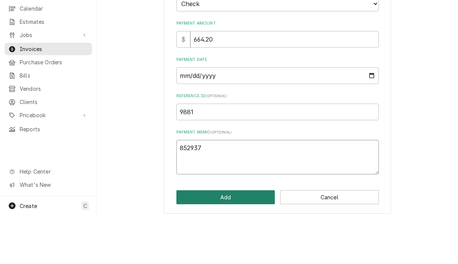
type textarea "852937"
click at [254, 239] on button "Add" at bounding box center [225, 246] width 99 height 14
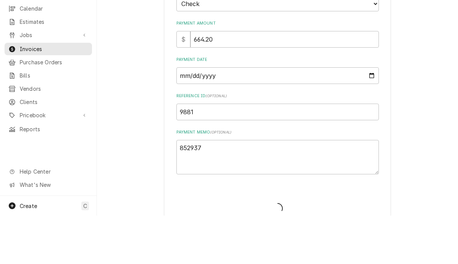
type textarea "x"
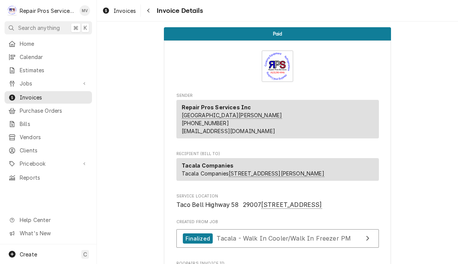
click at [218, 225] on span "Created From Job" at bounding box center [277, 222] width 203 height 6
click at [53, 80] on span "Jobs" at bounding box center [48, 83] width 57 height 8
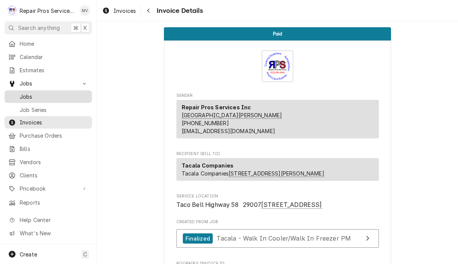
click at [58, 96] on span "Jobs" at bounding box center [54, 97] width 69 height 8
